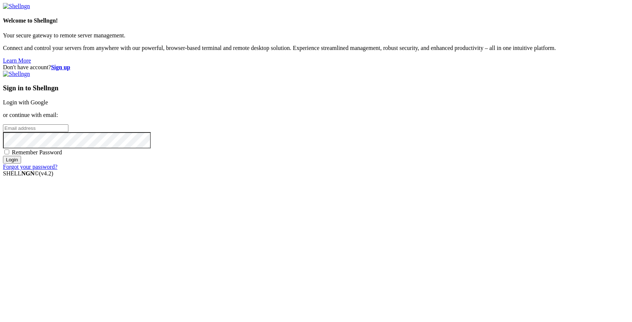
type input "[PERSON_NAME][EMAIL_ADDRESS][DOMAIN_NAME]"
click at [21, 163] on input "Login" at bounding box center [12, 160] width 18 height 8
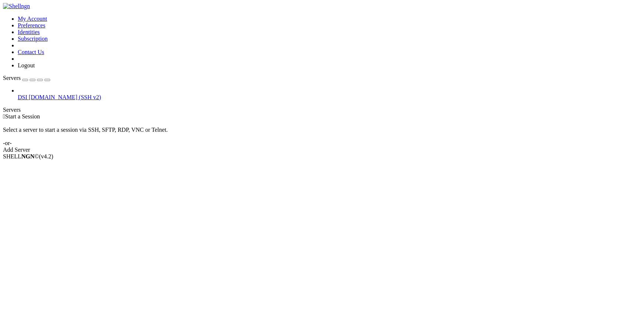
click at [27, 94] on span "DSI" at bounding box center [23, 97] width 10 height 6
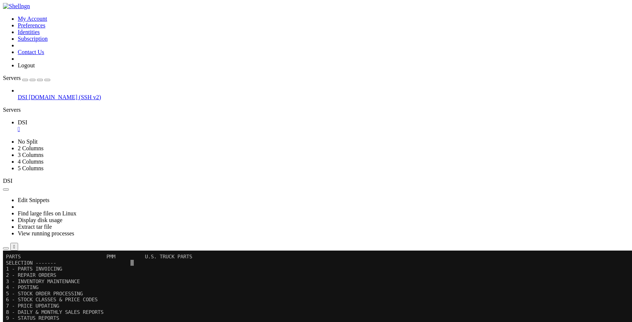
click at [47, 80] on icon "button" at bounding box center [47, 80] width 0 height 0
click at [194, 304] on x-row "7 - PRICE UPDATING" at bounding box center [313, 305] width 614 height 6
click at [207, 307] on x-row "7 - PRICE UPDATING" at bounding box center [313, 305] width 614 height 6
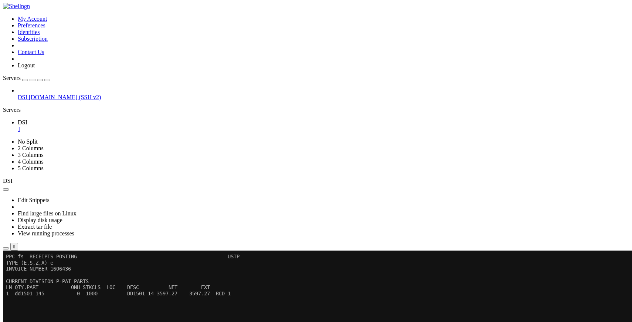
click at [179, 280] on x-row "CURRENT DIVISION P-PAI PARTS" at bounding box center [313, 281] width 614 height 6
click at [180, 273] on x-row at bounding box center [313, 275] width 614 height 6
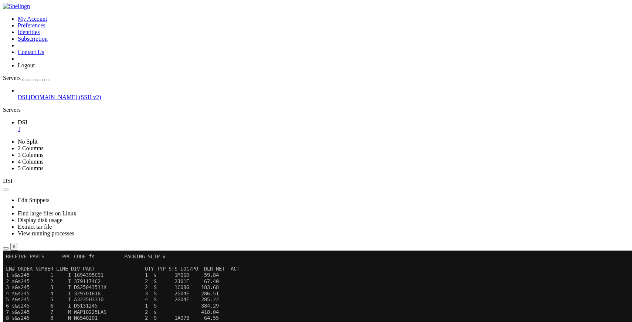
click at [33, 271] on button "Reconnect" at bounding box center [18, 275] width 30 height 8
